Goal: Transaction & Acquisition: Purchase product/service

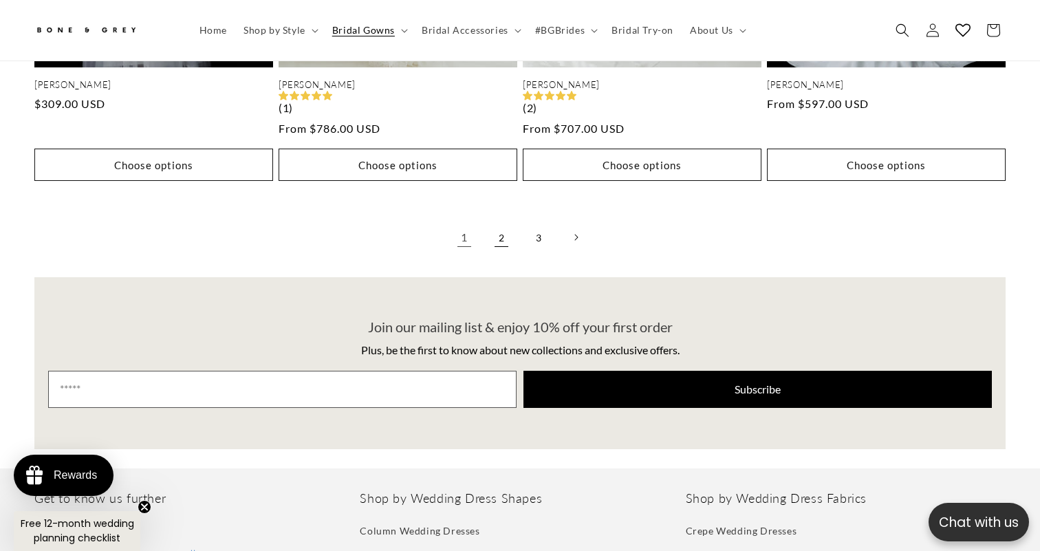
click at [499, 222] on link "2" at bounding box center [501, 237] width 30 height 30
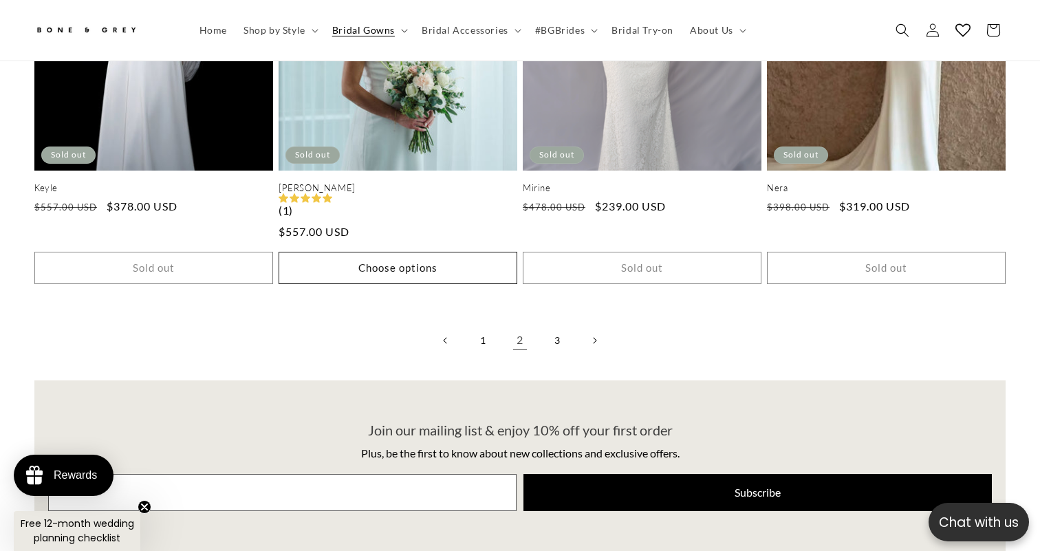
scroll to position [2978, 0]
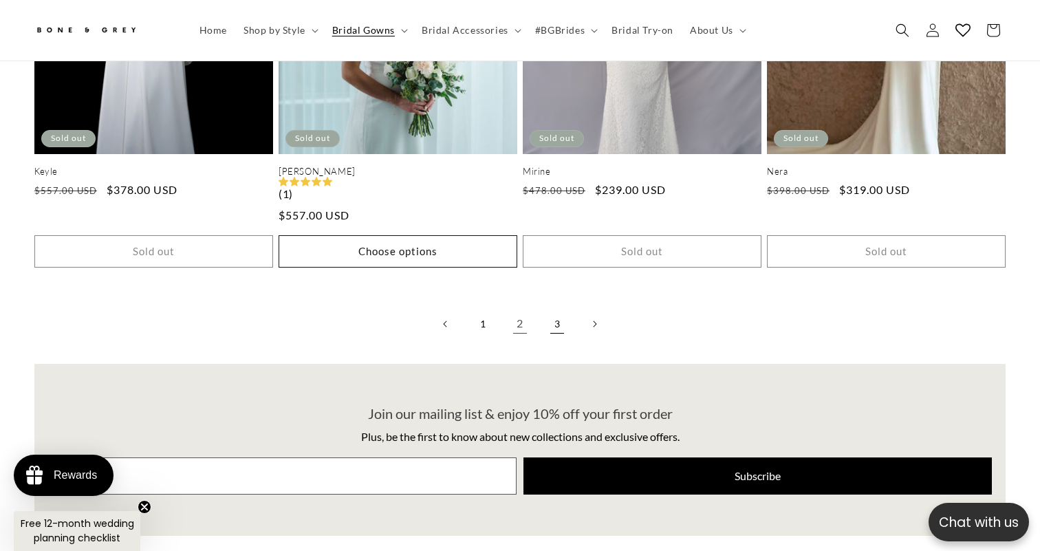
click at [550, 309] on link "3" at bounding box center [557, 324] width 30 height 30
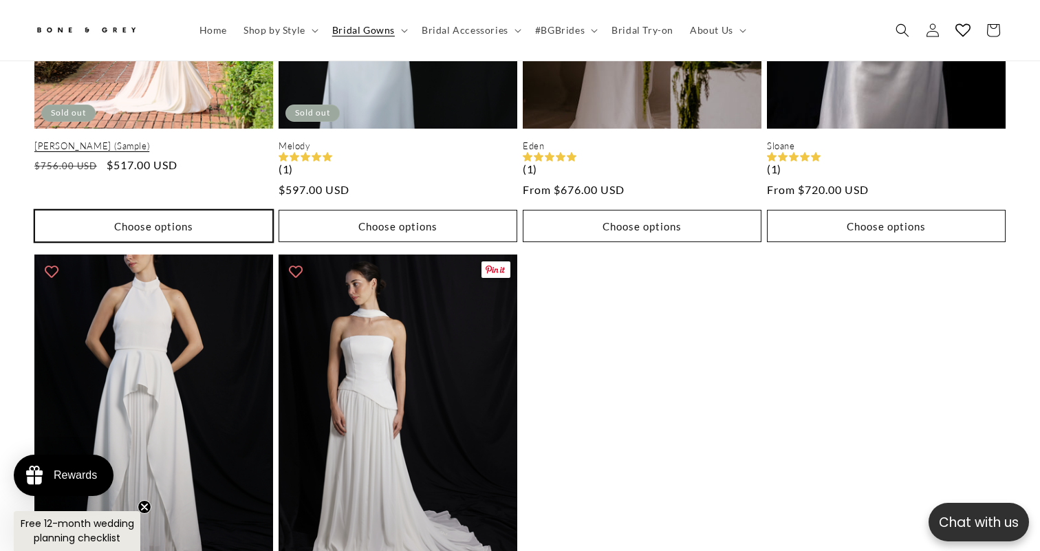
scroll to position [907, 0]
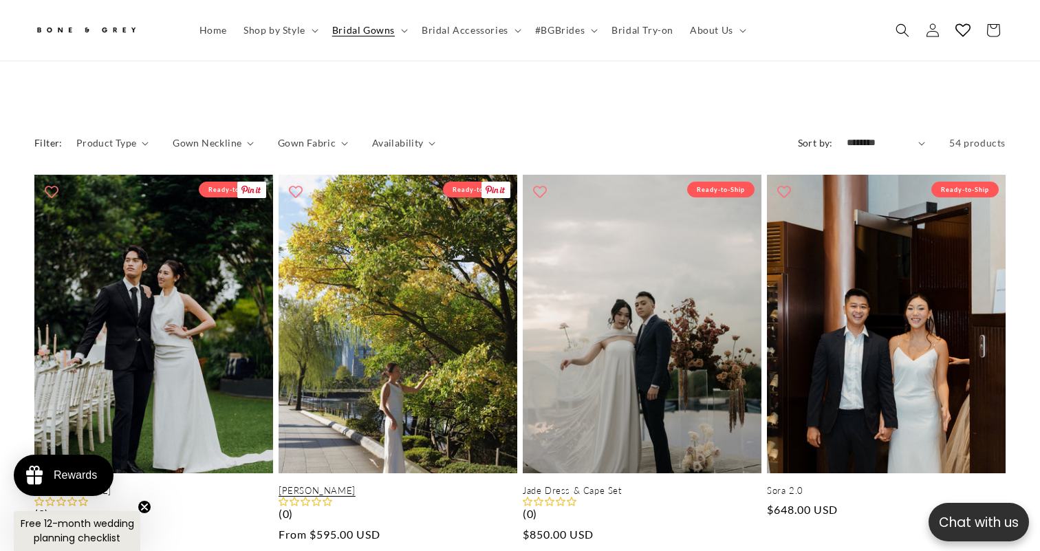
scroll to position [0, 354]
click at [411, 485] on link "Emma" at bounding box center [398, 491] width 239 height 12
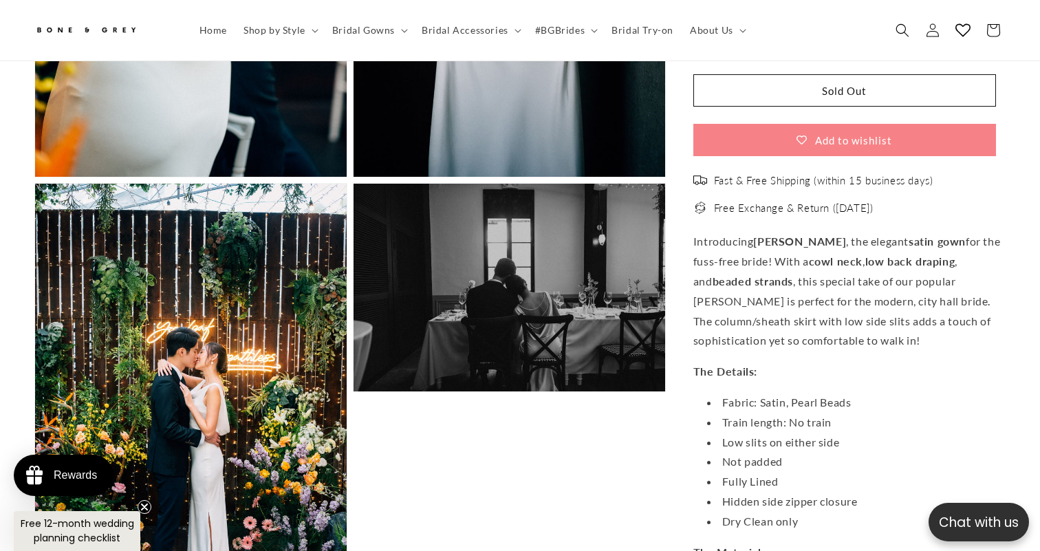
scroll to position [2925, 0]
